Goal: Transaction & Acquisition: Purchase product/service

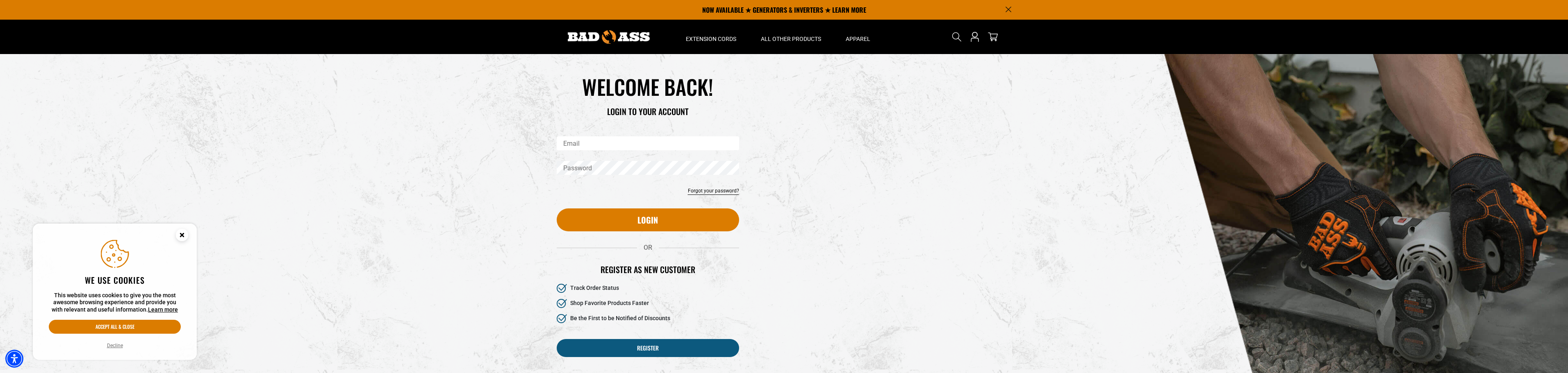
click at [582, 142] on input "Email" at bounding box center [648, 143] width 183 height 14
type input "**********"
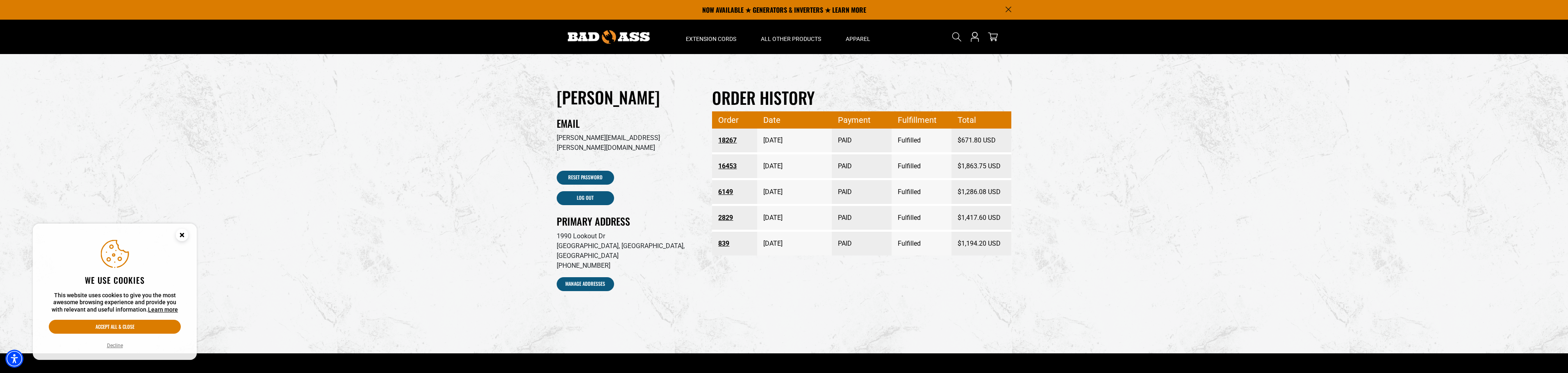
click at [731, 140] on link "18267" at bounding box center [735, 140] width 33 height 15
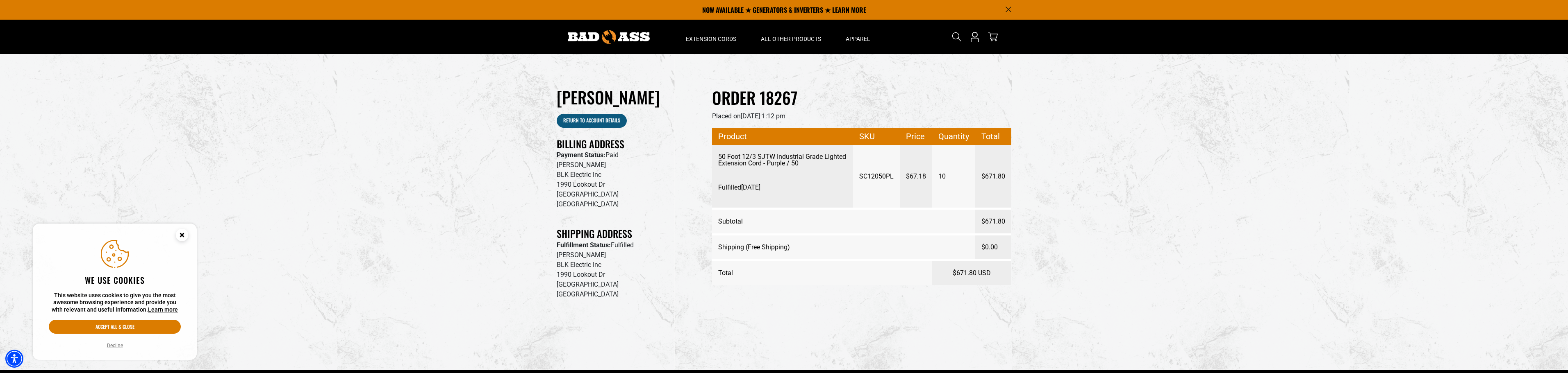
click at [739, 160] on p "50 Foot 12/3 SJTW Industrial Grade Lighted Extension Cord - Purple / 50" at bounding box center [783, 160] width 129 height 13
click at [732, 159] on p "50 Foot 12/3 SJTW Industrial Grade Lighted Extension Cord - Purple / 50" at bounding box center [783, 160] width 129 height 13
drag, startPoint x: 860, startPoint y: 177, endPoint x: 898, endPoint y: 175, distance: 38.1
click at [898, 175] on td "SC12050PL" at bounding box center [877, 177] width 47 height 64
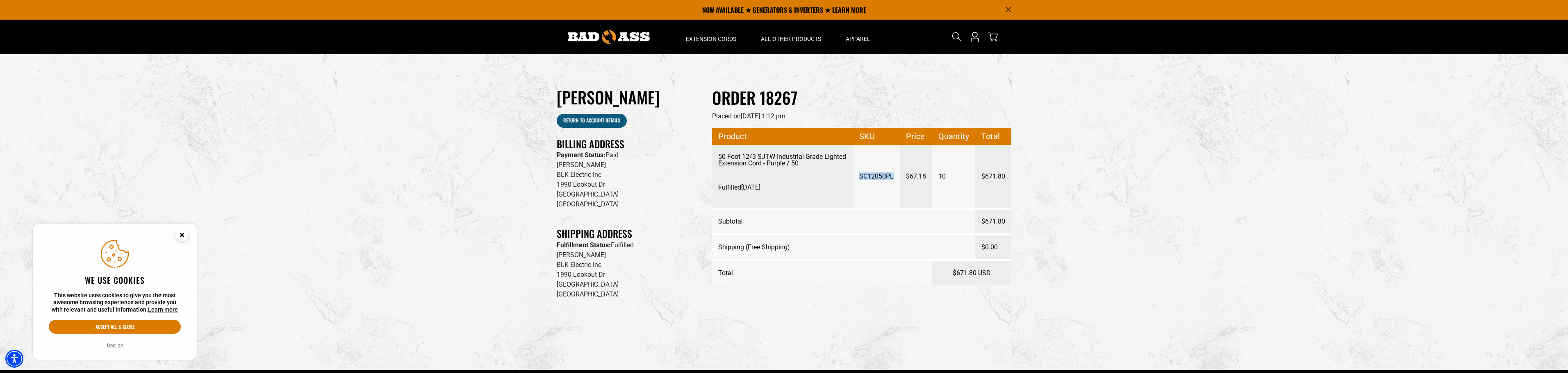
copy span "SC12050PL"
click at [953, 35] on icon "Search" at bounding box center [957, 37] width 10 height 10
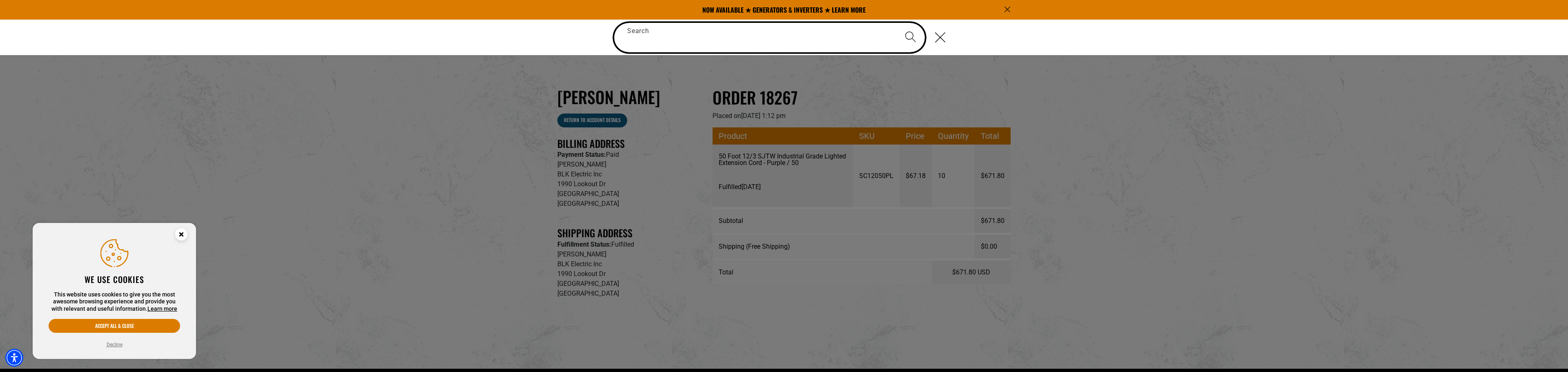
paste input "*********"
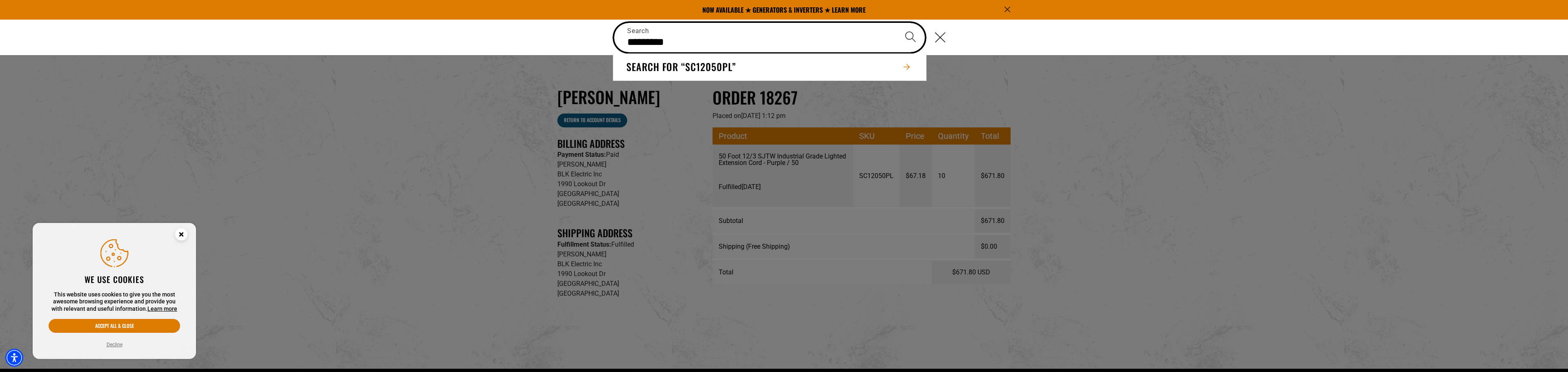
type input "*********"
click at [909, 33] on icon "Search" at bounding box center [911, 37] width 12 height 12
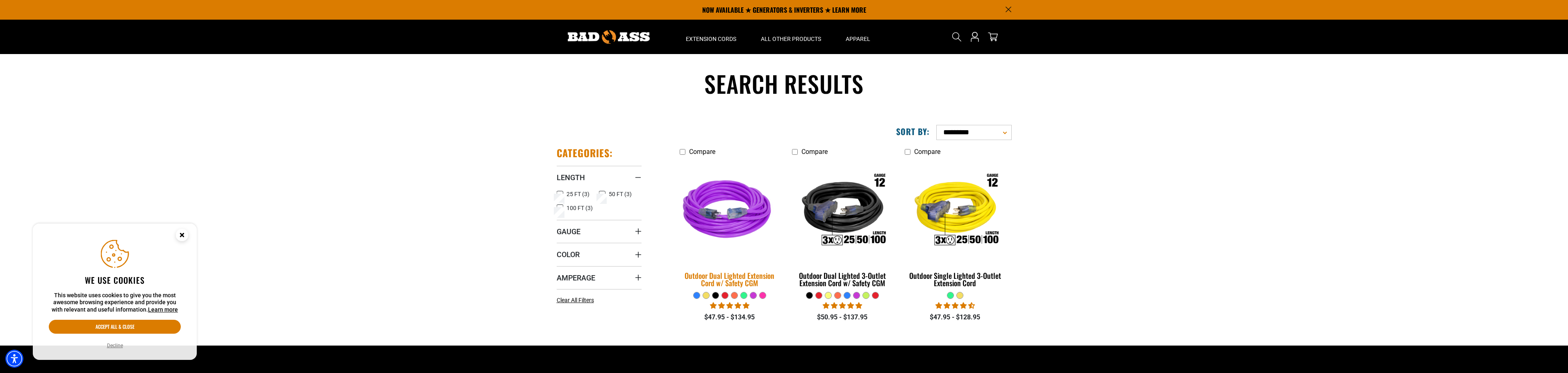
click at [731, 217] on img at bounding box center [730, 211] width 115 height 105
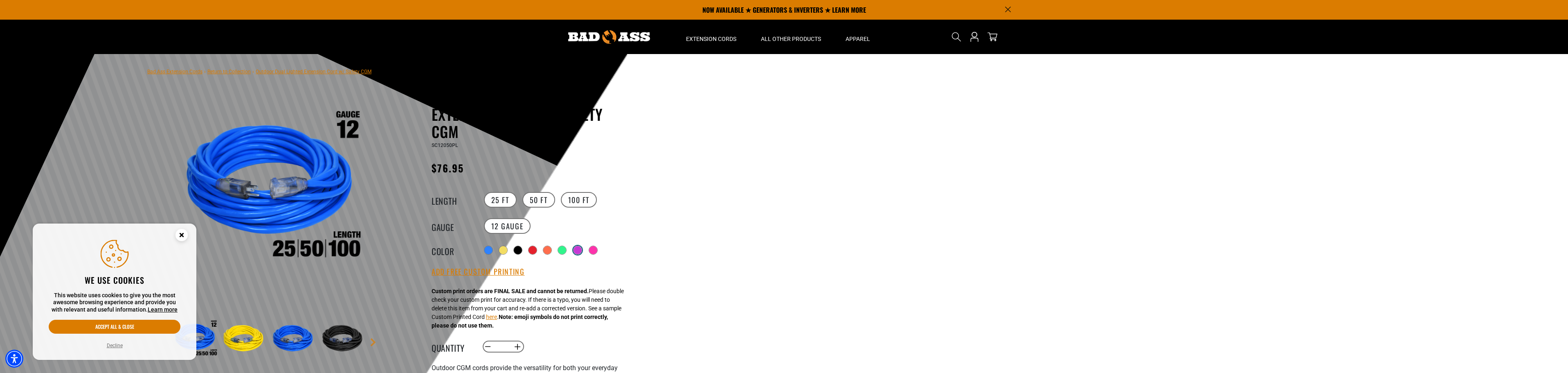
click at [578, 246] on div at bounding box center [578, 250] width 8 height 8
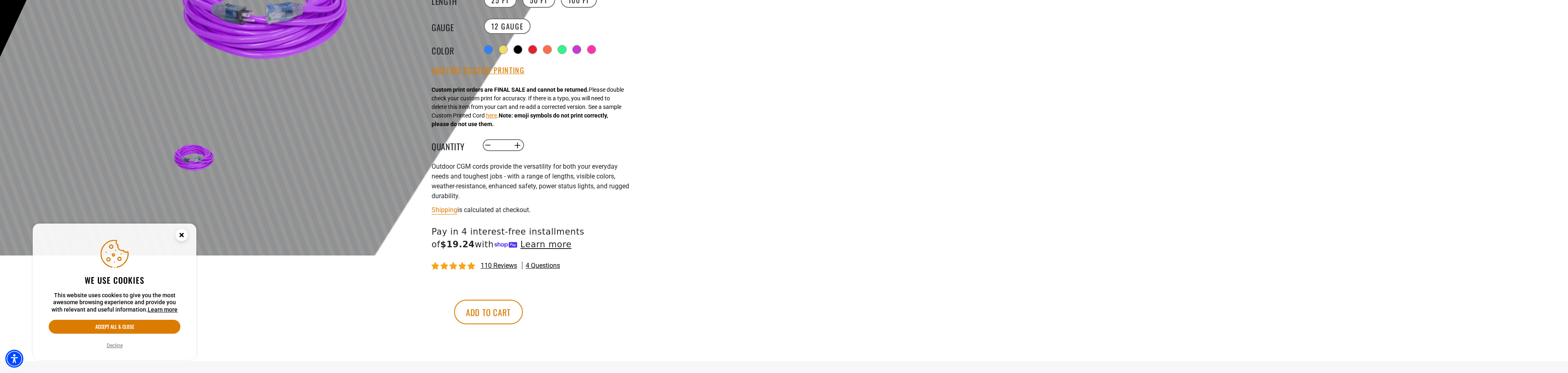
scroll to position [204, 0]
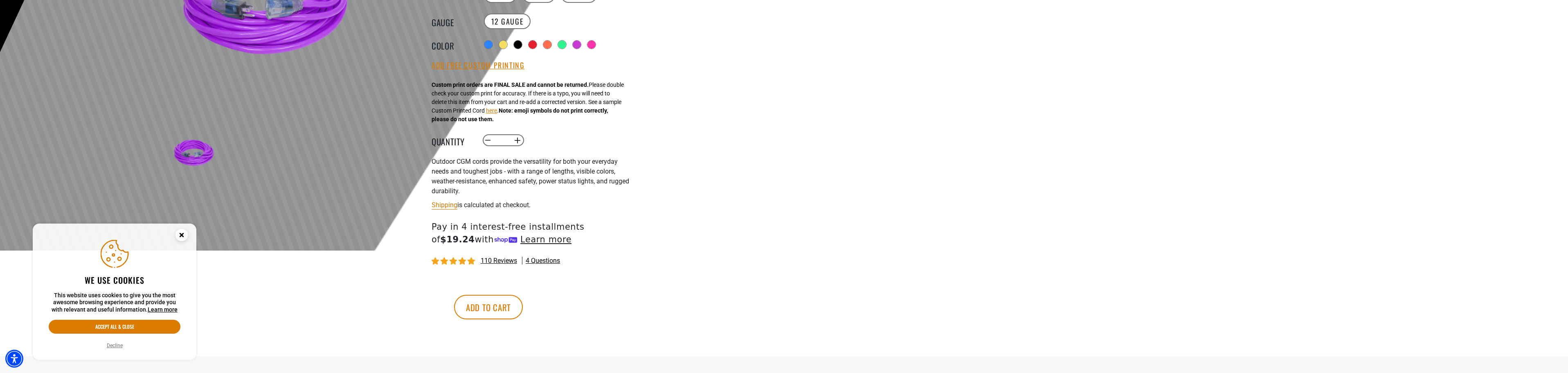
click at [184, 231] on circle "Close this option" at bounding box center [182, 235] width 12 height 12
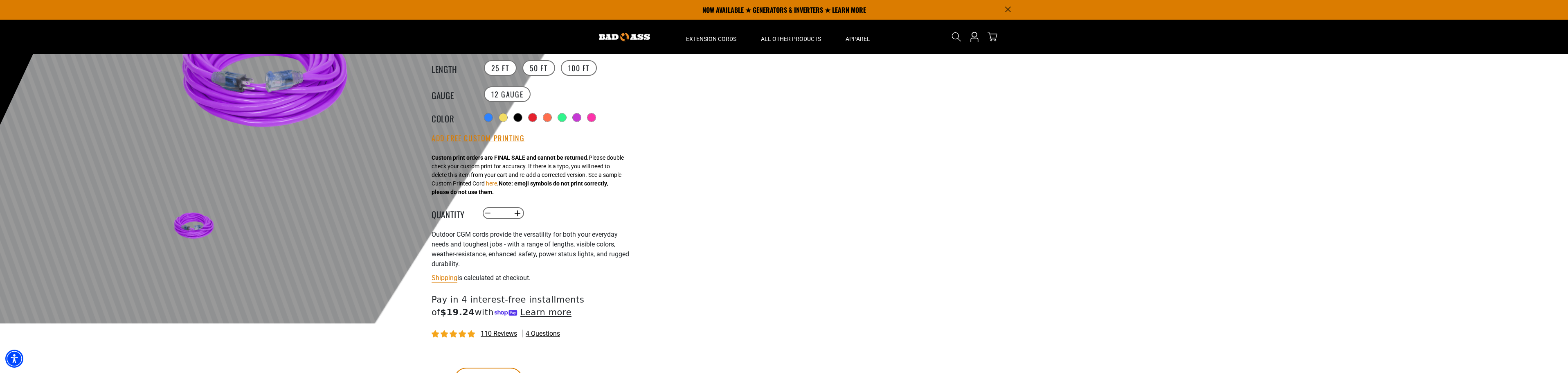
scroll to position [123, 0]
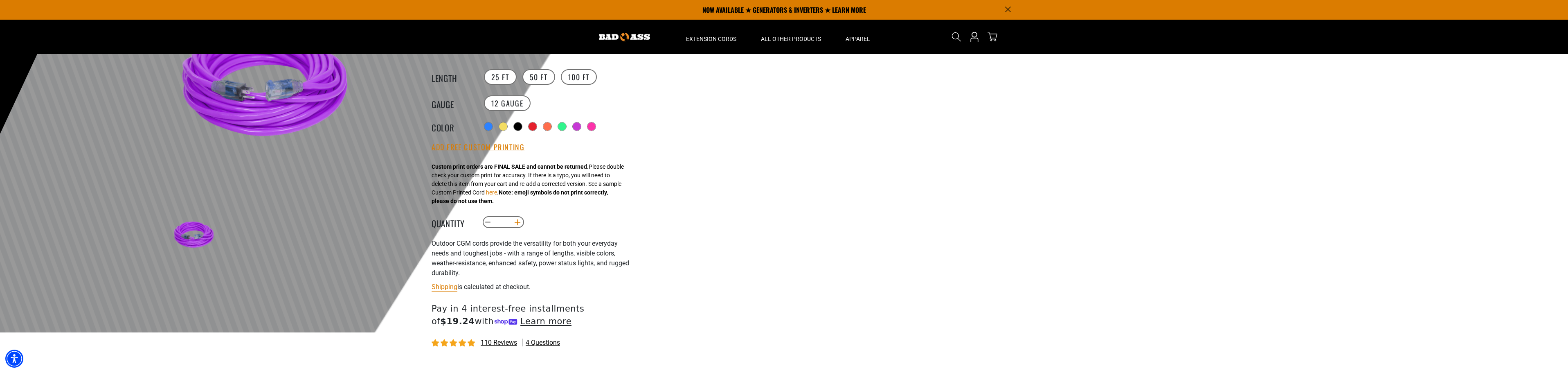
click at [520, 222] on button "Increase quantity for Outdoor Dual Lighted Extension Cord w/ Safety CGM" at bounding box center [518, 222] width 12 height 14
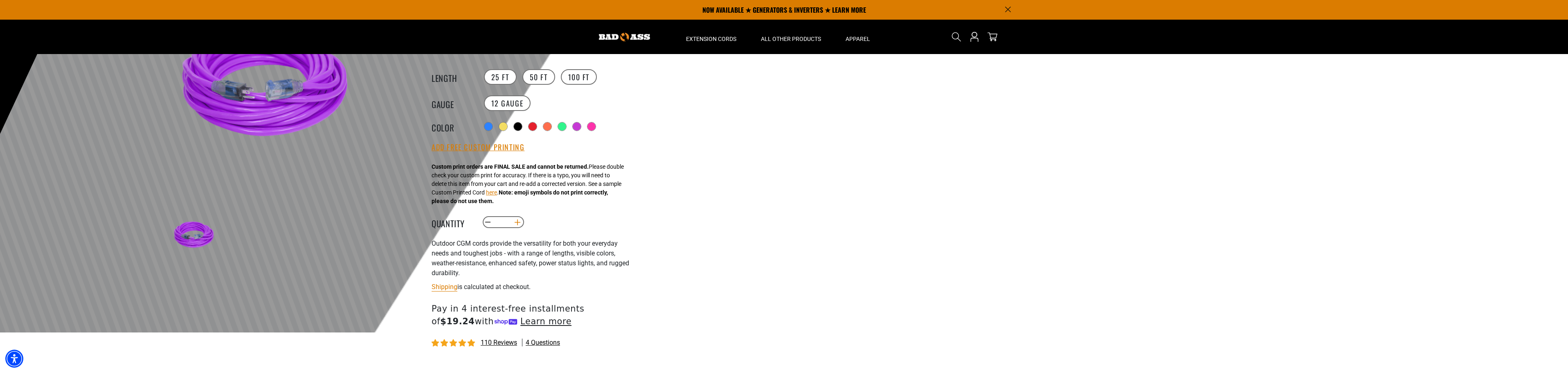
click at [520, 222] on button "Increase quantity for Outdoor Dual Lighted Extension Cord w/ Safety CGM" at bounding box center [518, 222] width 12 height 14
click at [520, 221] on button "Increase quantity for Outdoor Dual Lighted Extension Cord w/ Safety CGM" at bounding box center [518, 222] width 12 height 14
type input "**"
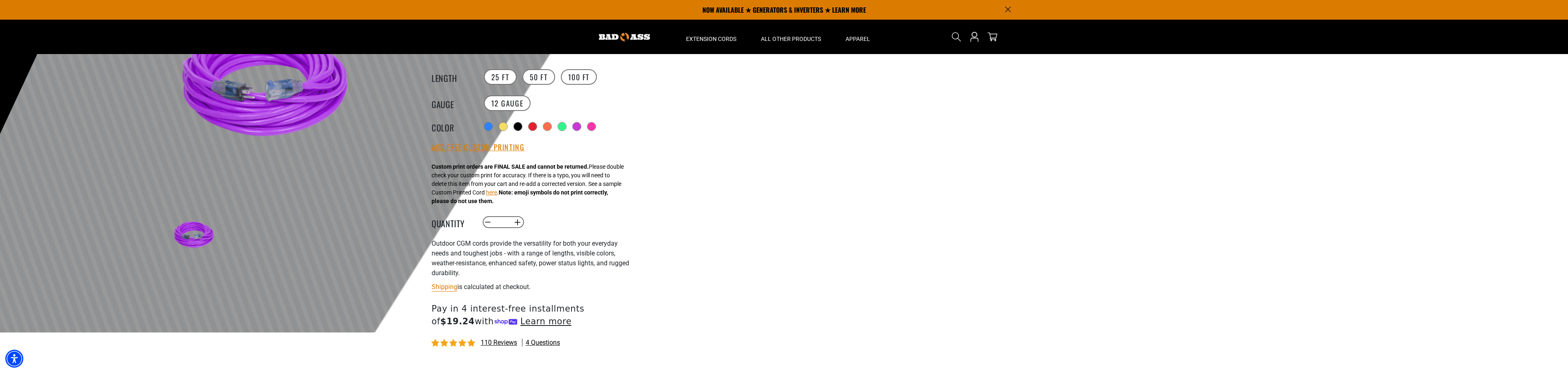
click at [753, 213] on div at bounding box center [784, 131] width 1568 height 401
click at [478, 148] on button "Add Free Custom Printing" at bounding box center [478, 147] width 93 height 9
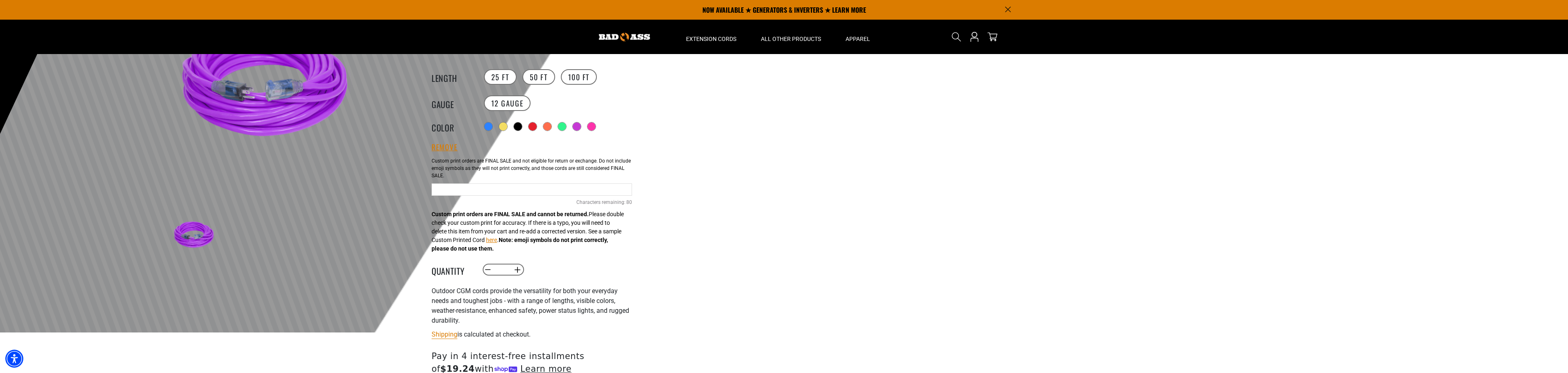
click at [450, 189] on input "text" at bounding box center [531, 190] width 200 height 12
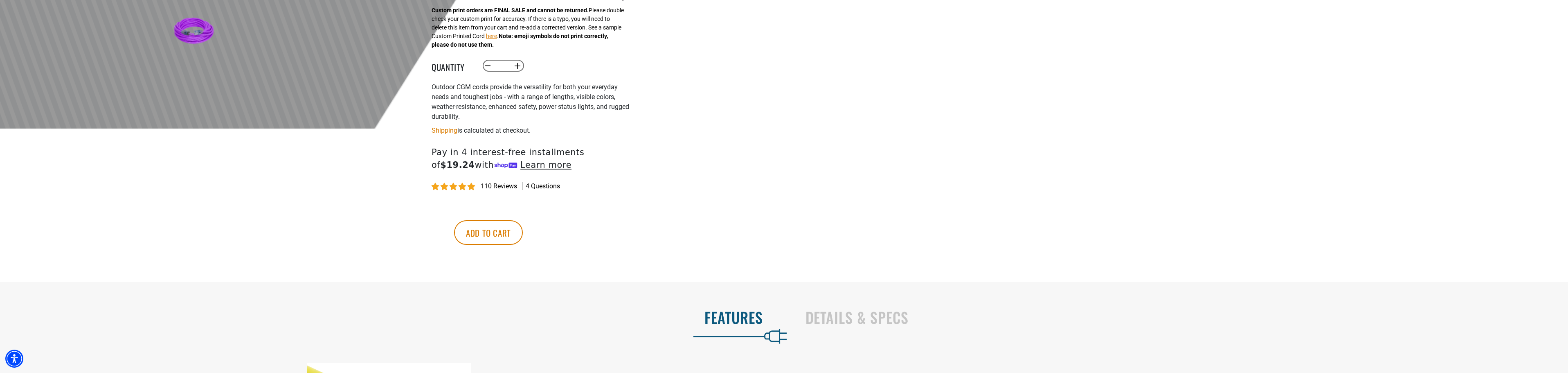
scroll to position [327, 0]
type input "**********"
click at [523, 238] on button "Add to cart" at bounding box center [489, 232] width 69 height 25
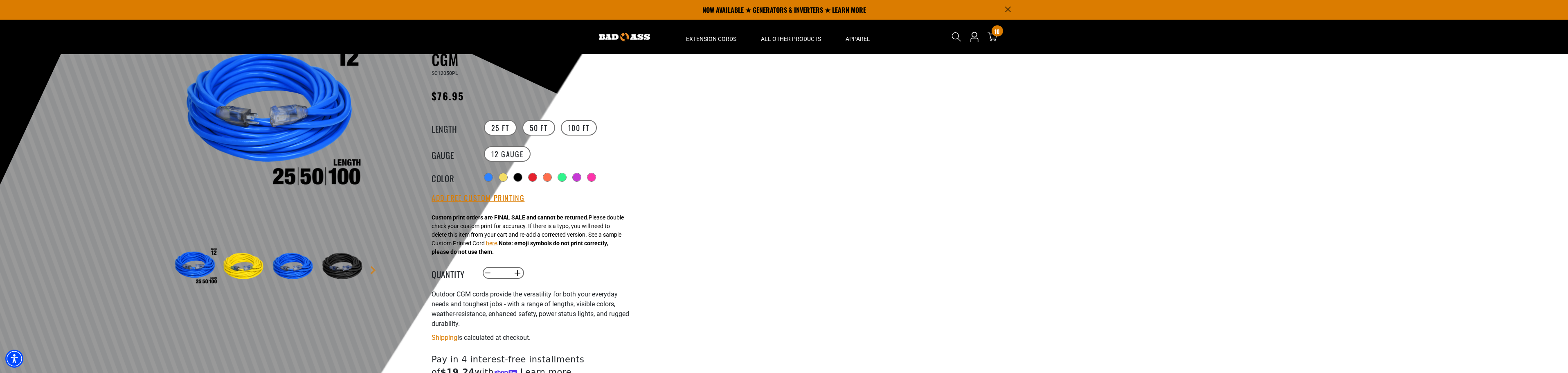
scroll to position [41, 0]
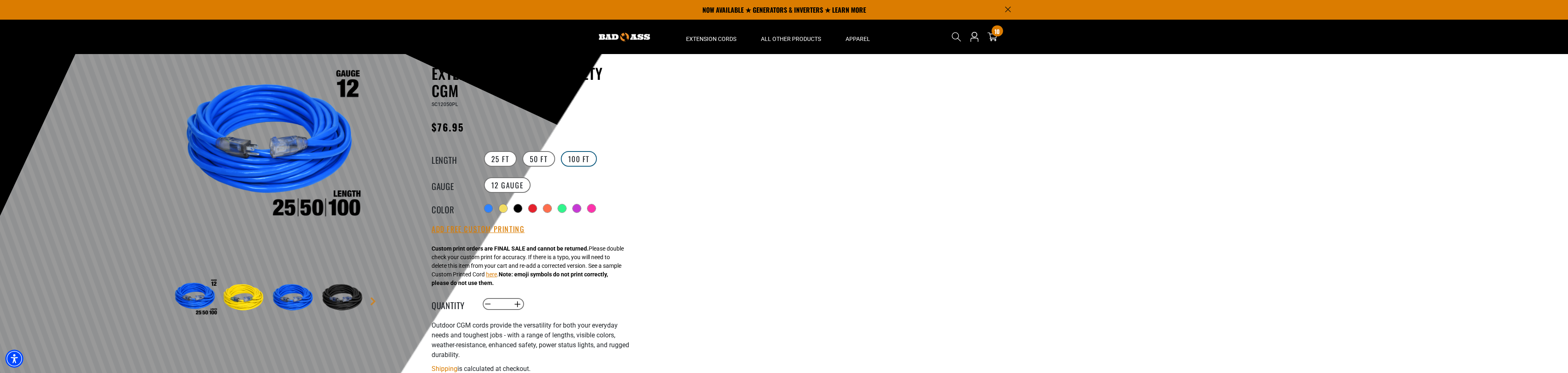
click at [573, 159] on label "100 FT" at bounding box center [579, 159] width 37 height 16
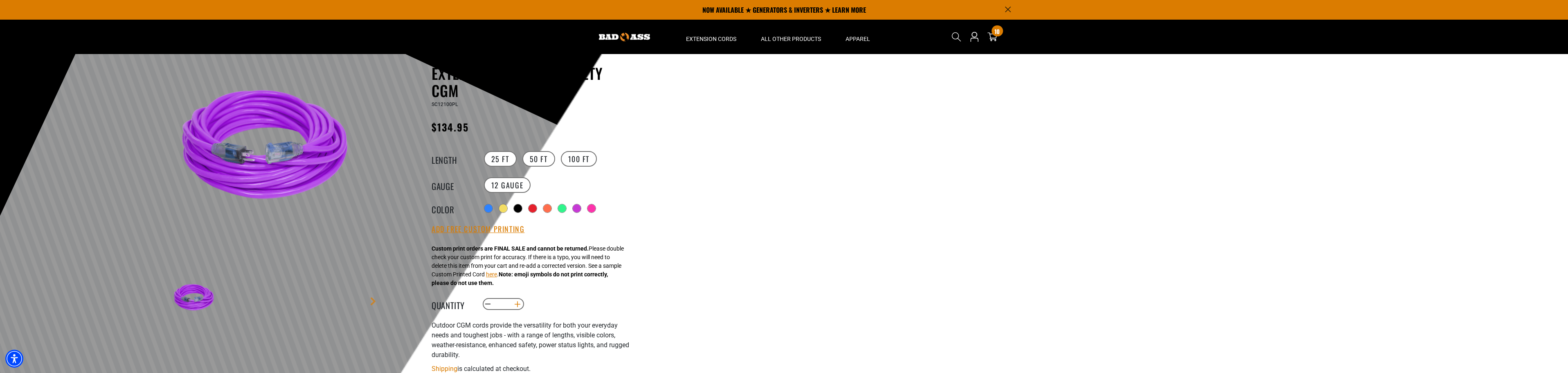
click at [517, 302] on button "Increase quantity for Outdoor Dual Lighted Extension Cord w/ Safety CGM" at bounding box center [518, 304] width 12 height 14
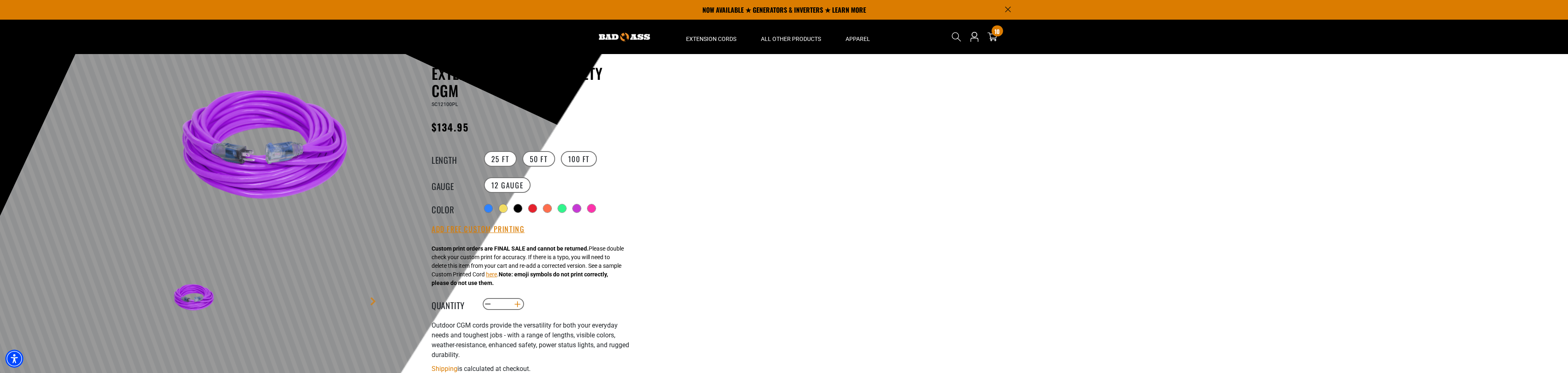
click at [517, 302] on button "Increase quantity for Outdoor Dual Lighted Extension Cord w/ Safety CGM" at bounding box center [518, 304] width 12 height 14
type input "**"
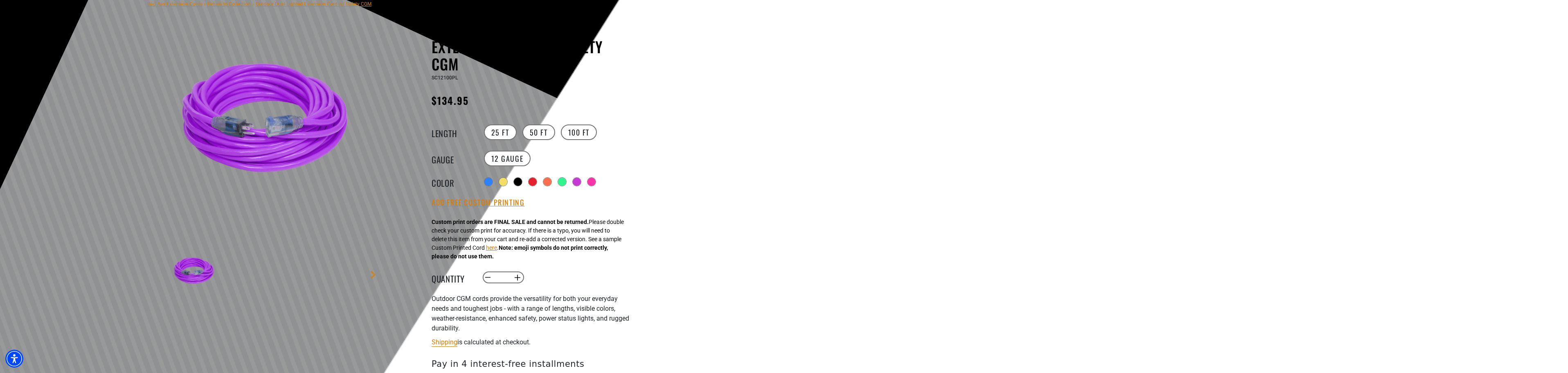
scroll to position [123, 0]
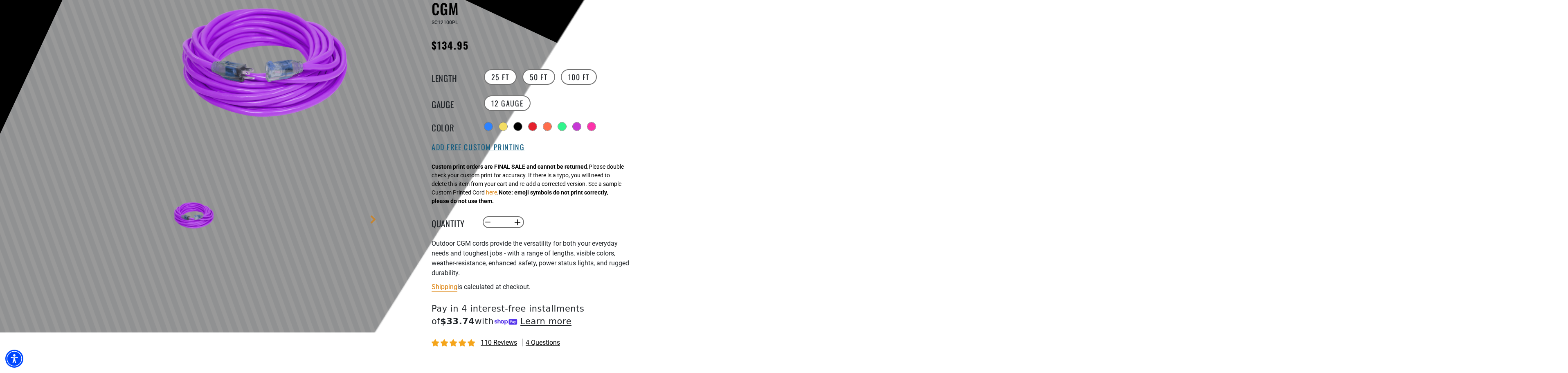
click at [462, 147] on button "Add Free Custom Printing" at bounding box center [478, 147] width 93 height 9
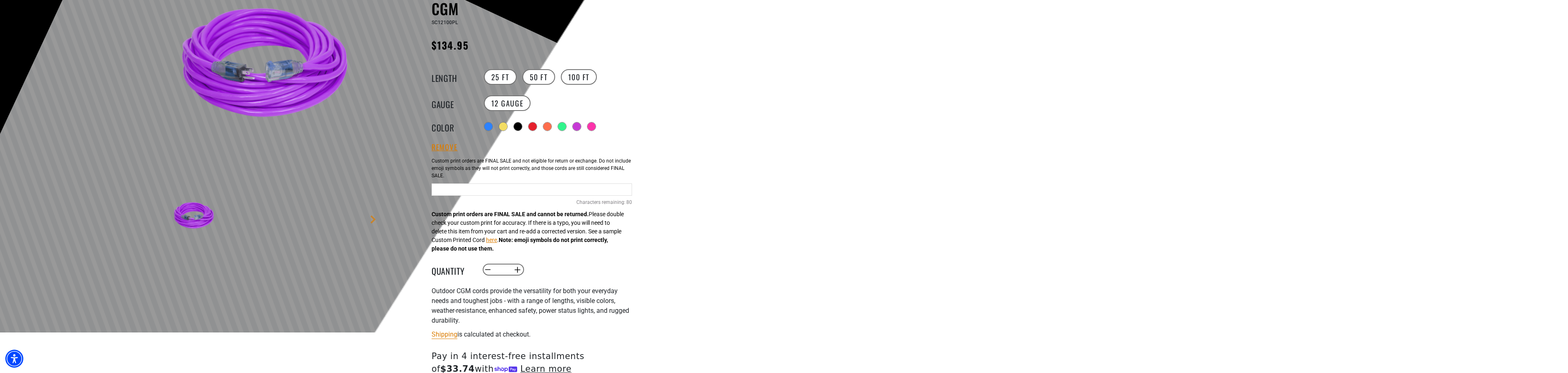
click at [464, 186] on input "Purple Cables" at bounding box center [531, 190] width 200 height 12
type input "**********"
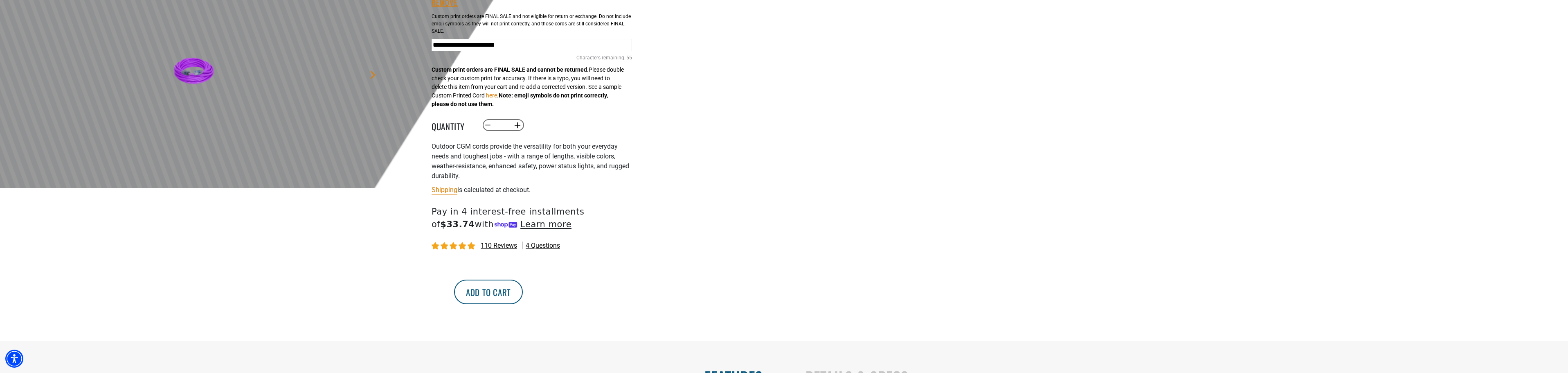
scroll to position [287, 0]
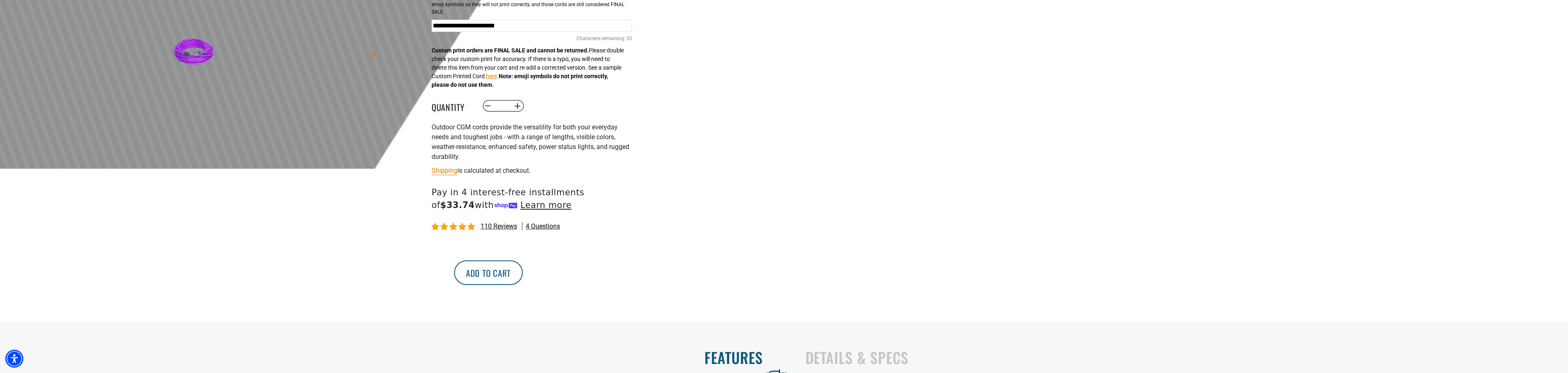
click at [523, 280] on button "Add to cart" at bounding box center [489, 273] width 69 height 25
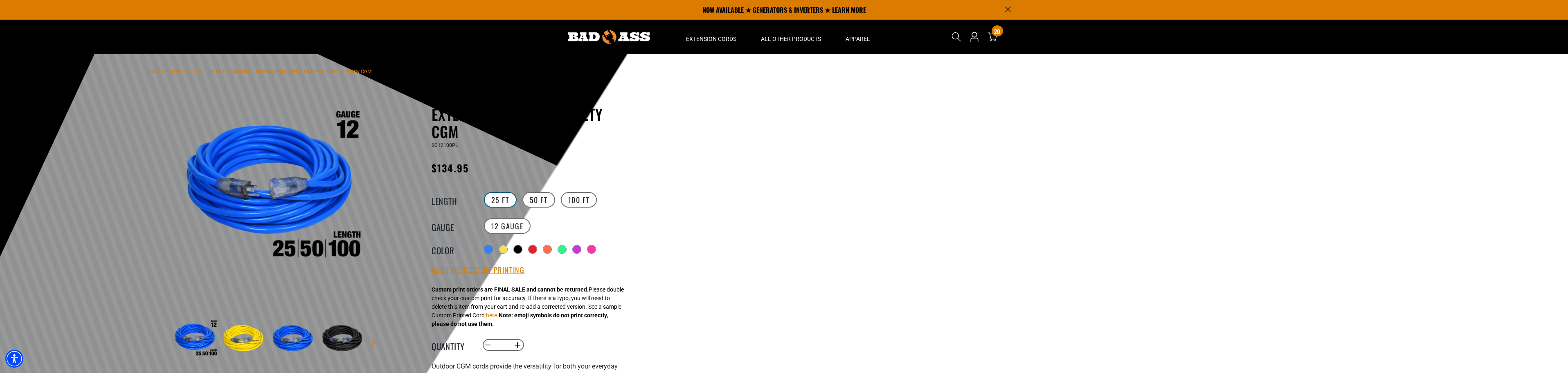
click at [501, 198] on label "25 FT" at bounding box center [500, 200] width 32 height 16
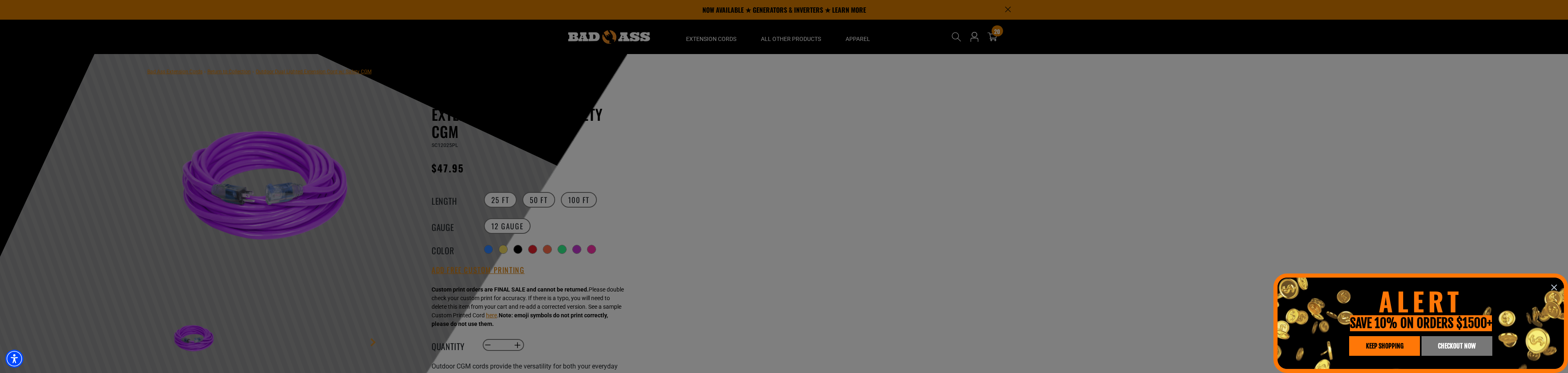
click at [518, 345] on div at bounding box center [784, 186] width 1568 height 373
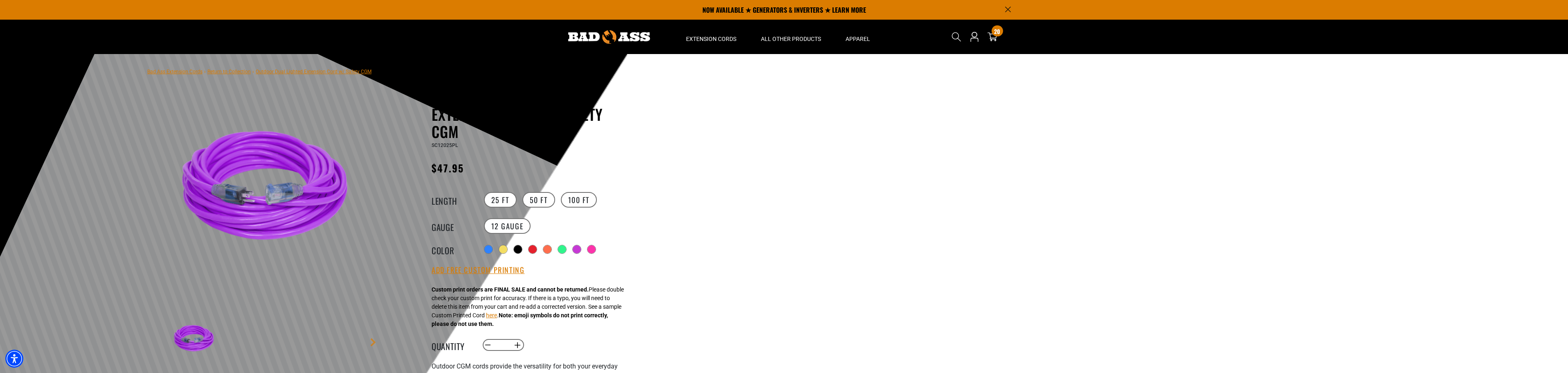
click at [518, 345] on div at bounding box center [784, 186] width 1568 height 373
click at [518, 345] on button "Increase quantity for Outdoor Dual Lighted Extension Cord w/ Safety CGM" at bounding box center [518, 345] width 12 height 14
click at [518, 344] on button "Increase quantity for Outdoor Dual Lighted Extension Cord w/ Safety CGM" at bounding box center [518, 345] width 12 height 14
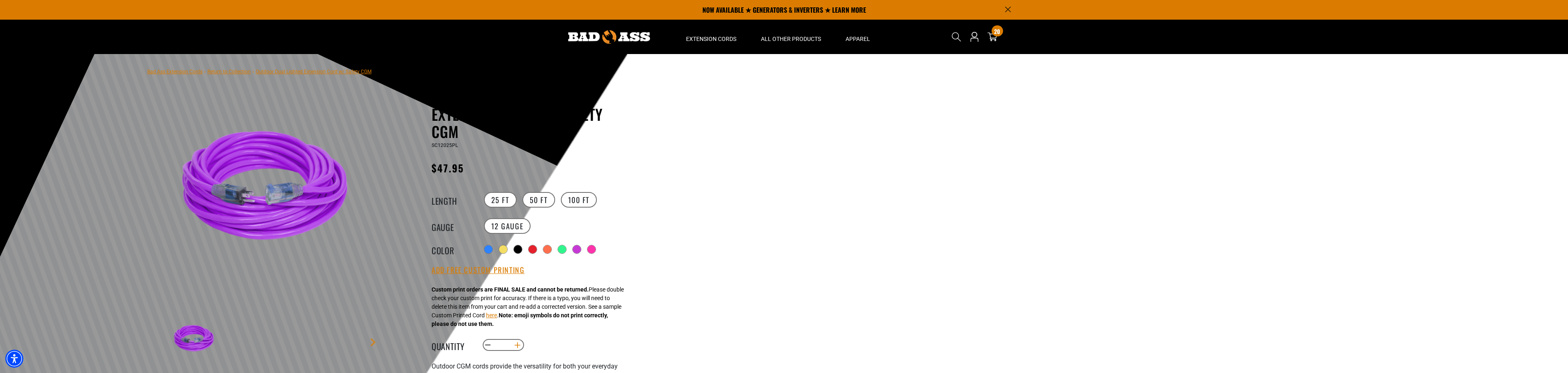
type input "*"
click at [453, 270] on button "Add Free Custom Printing" at bounding box center [478, 270] width 93 height 9
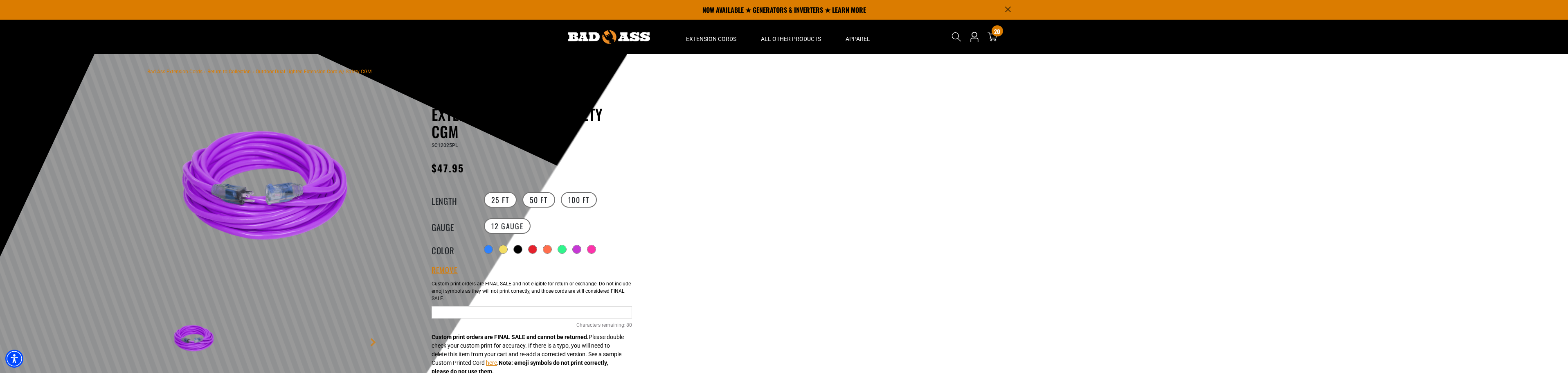
click at [447, 307] on input "Purple Cables" at bounding box center [531, 312] width 200 height 12
type input "**********"
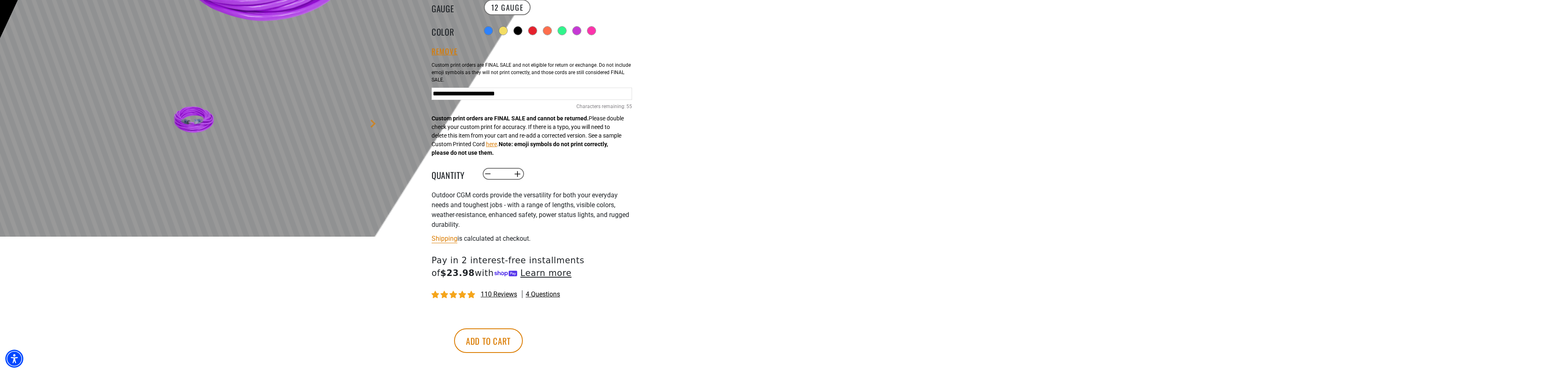
scroll to position [246, 0]
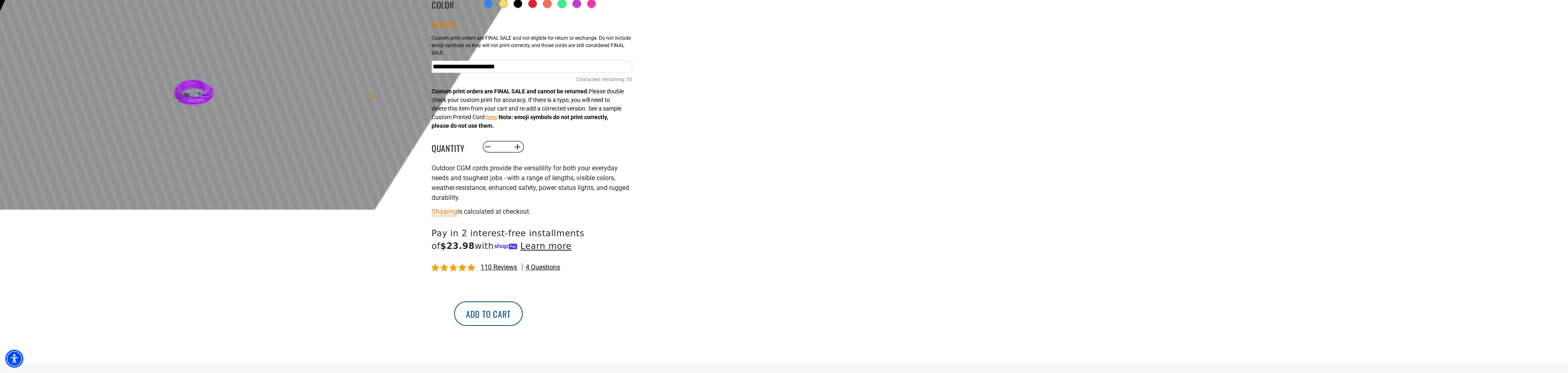
click at [523, 309] on button "Add to cart" at bounding box center [489, 314] width 69 height 25
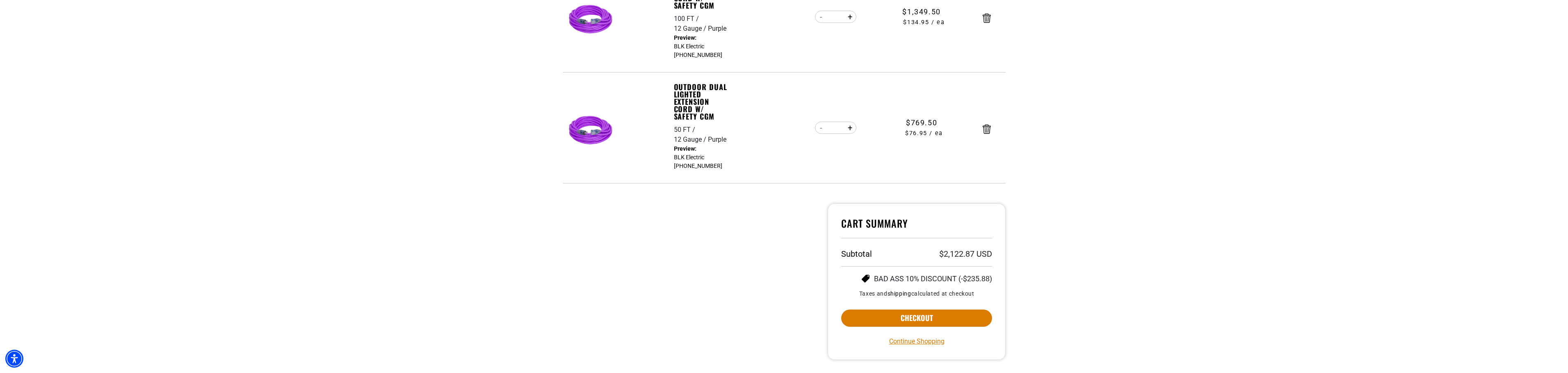
scroll to position [368, 0]
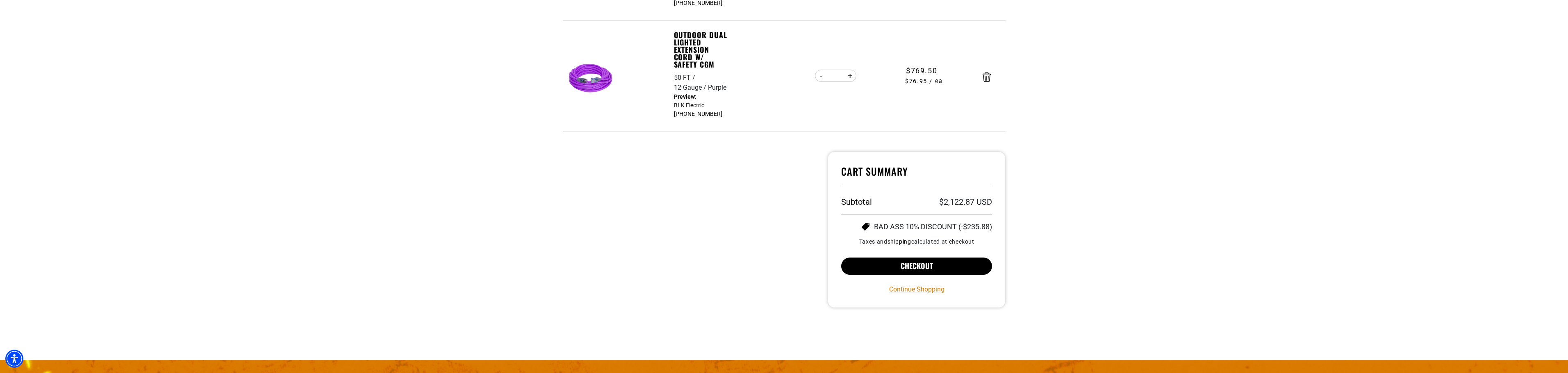
click at [910, 265] on button "Checkout" at bounding box center [916, 266] width 151 height 17
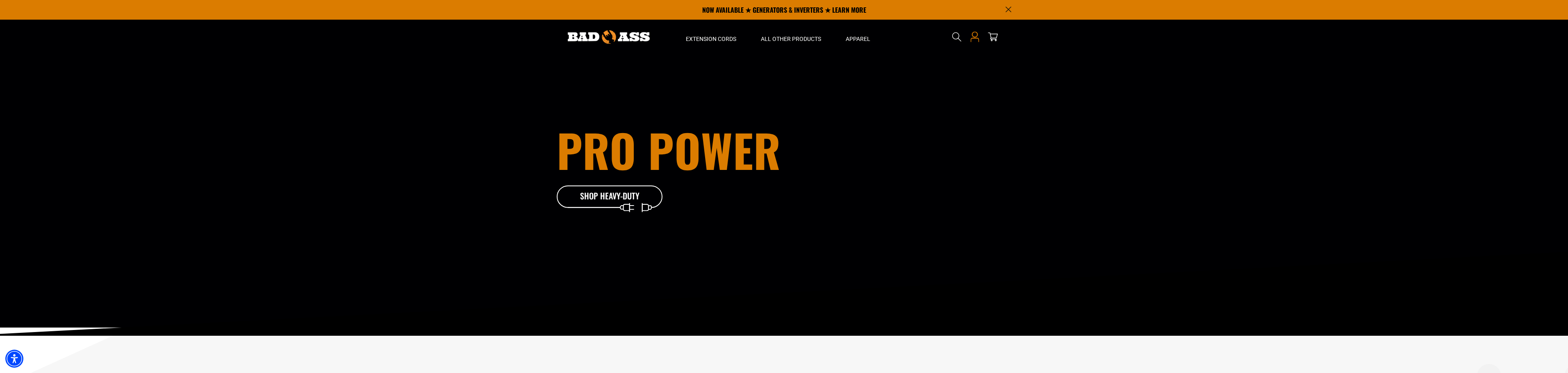
click at [976, 32] on icon "Open this option" at bounding box center [975, 35] width 6 height 6
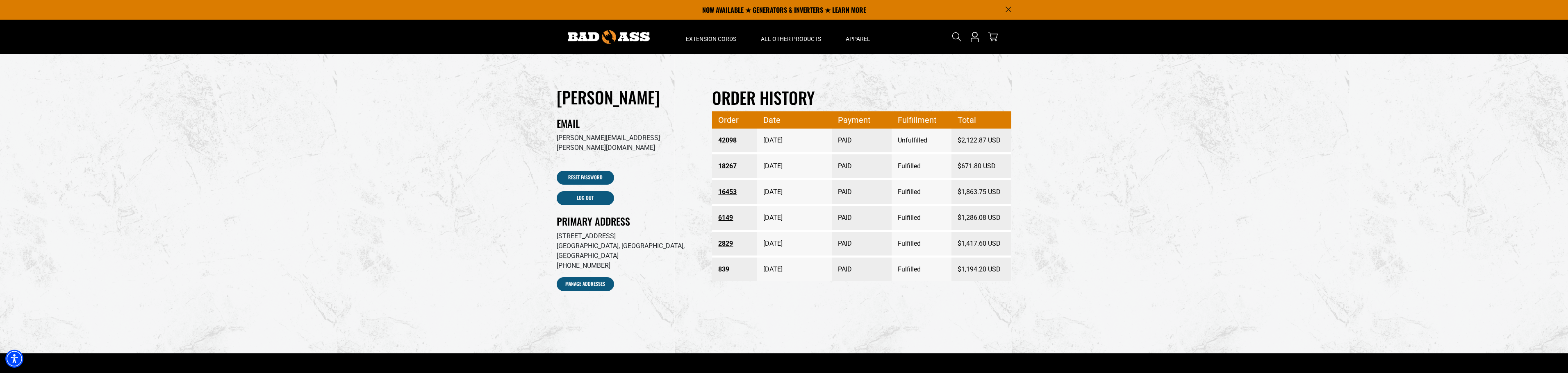
click at [726, 192] on link "16453" at bounding box center [735, 191] width 33 height 15
click at [728, 217] on link "6149" at bounding box center [735, 218] width 33 height 15
